Goal: Transaction & Acquisition: Obtain resource

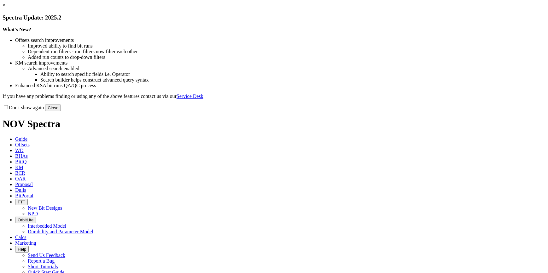
click at [61, 111] on button "Close" at bounding box center [53, 108] width 16 height 7
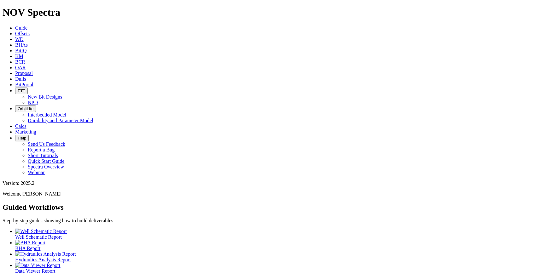
click at [30, 31] on span "Offsets" at bounding box center [22, 33] width 14 height 5
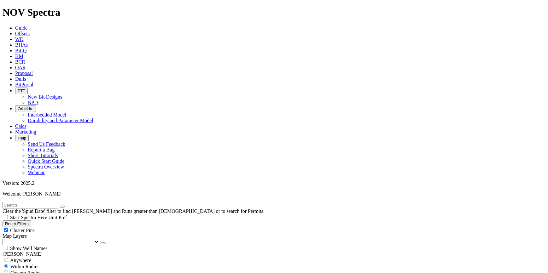
scroll to position [107, 0]
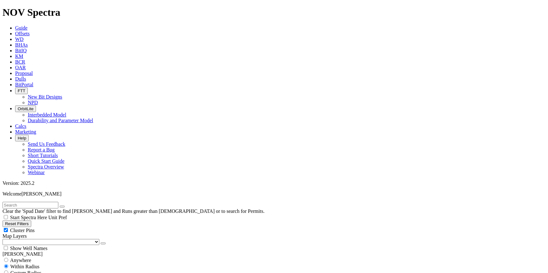
scroll to position [245, 0]
drag, startPoint x: 109, startPoint y: 164, endPoint x: 481, endPoint y: 46, distance: 389.6
